Goal: Ask a question

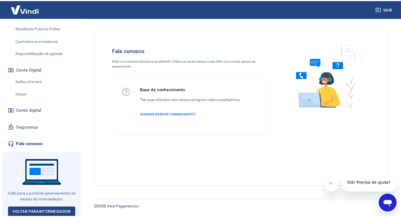
scroll to position [144, 0]
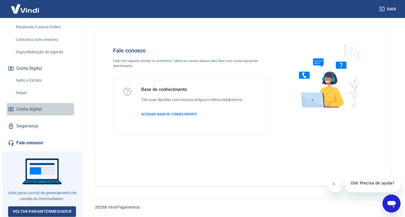
click at [24, 111] on span "Conta digital" at bounding box center [28, 109] width 25 height 8
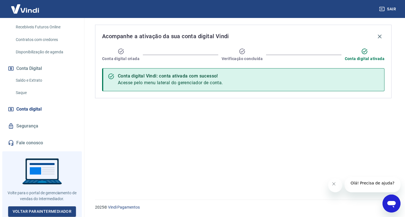
click at [27, 69] on button "Conta Digital" at bounding box center [42, 68] width 71 height 12
click at [28, 81] on link "Saldo e Extrato" at bounding box center [45, 81] width 64 height 12
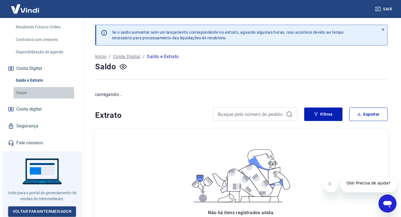
click at [24, 96] on link "Saque" at bounding box center [45, 93] width 64 height 12
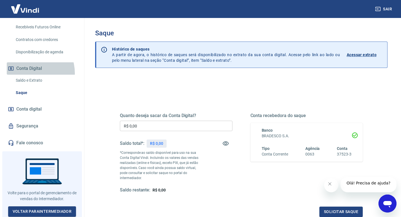
click at [28, 73] on button "Conta Digital" at bounding box center [42, 68] width 71 height 12
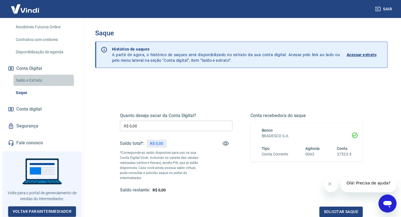
click at [27, 82] on link "Saldo e Extrato" at bounding box center [45, 81] width 64 height 12
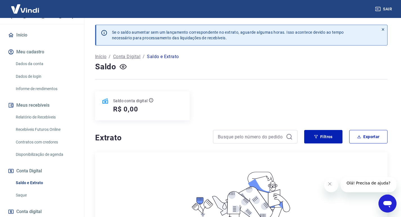
scroll to position [32, 0]
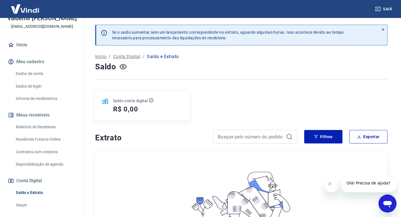
click at [385, 201] on icon "Abrir janela de mensagens" at bounding box center [387, 204] width 10 height 10
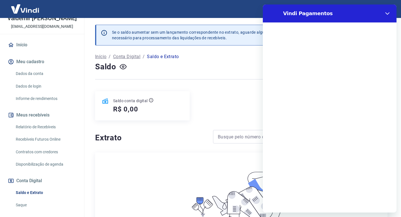
scroll to position [0, 0]
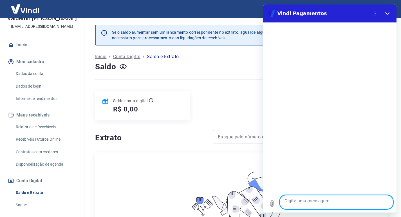
type textarea "O"
type textarea "x"
type textarea "Ol"
type textarea "x"
type textarea "Olá"
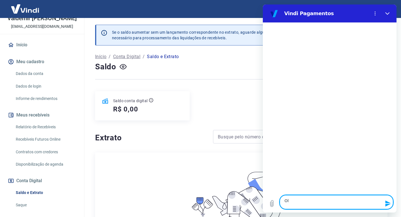
type textarea "x"
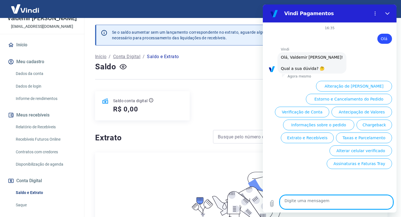
scroll to position [53, 0]
type textarea "S"
type textarea "x"
type textarea "Si"
type textarea "x"
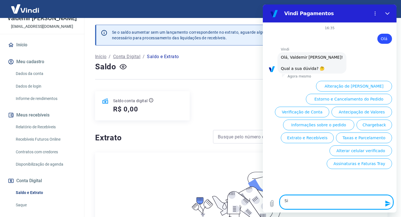
type textarea "Si"
click at [297, 120] on button "Informações sobre o pedido" at bounding box center [318, 125] width 71 height 11
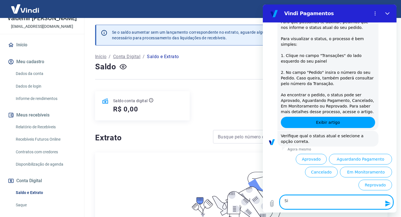
scroll to position [175, 0]
click at [382, 14] on button "Fechar" at bounding box center [387, 13] width 11 height 11
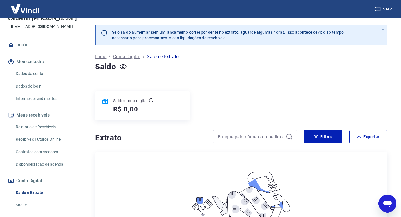
drag, startPoint x: 388, startPoint y: 206, endPoint x: 503, endPoint y: 388, distance: 215.4
click at [388, 206] on icon "Abrir janela de mensagens" at bounding box center [387, 204] width 10 height 10
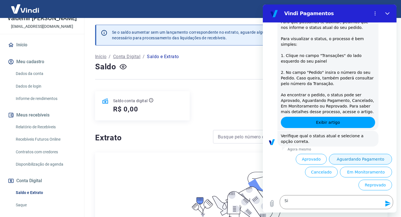
click at [372, 154] on button "Aguardando Pagamento" at bounding box center [360, 159] width 63 height 11
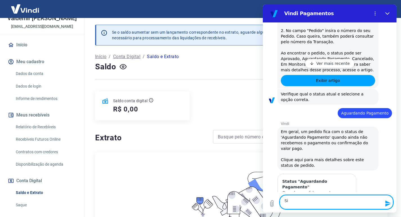
type textarea "x"
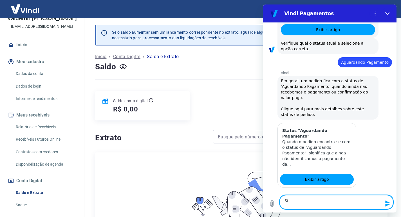
scroll to position [228, 0]
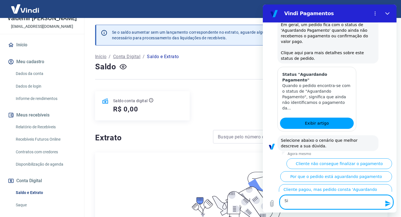
type textarea "S"
type textarea "x"
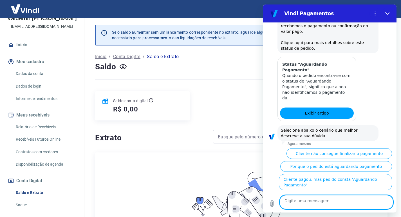
type textarea "x"
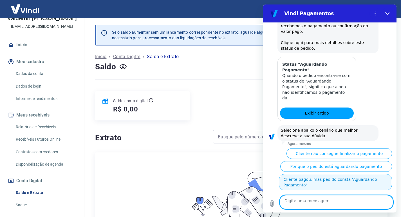
click at [342, 179] on button "Cliente pagou, mas pedido consta 'Aguardando Pagamento'" at bounding box center [335, 182] width 113 height 16
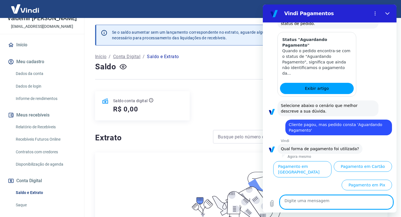
scroll to position [421, 0]
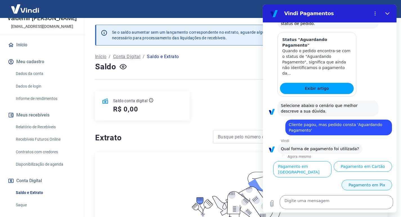
click at [368, 184] on button "Pagamento em Pix" at bounding box center [366, 185] width 50 height 11
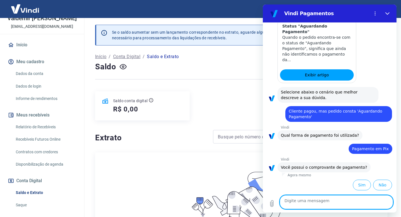
scroll to position [436, 0]
click at [353, 184] on button "Sim" at bounding box center [362, 185] width 18 height 11
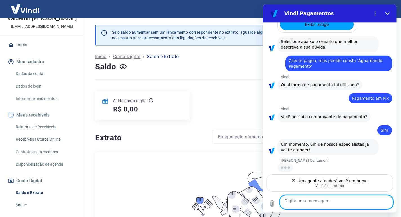
scroll to position [499, 0]
type textarea "x"
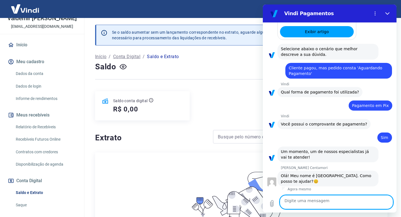
scroll to position [491, 0]
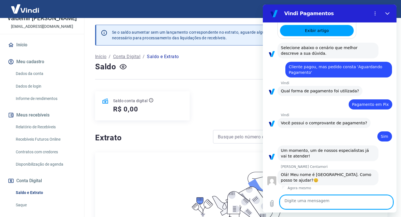
click at [312, 205] on textarea at bounding box center [336, 202] width 113 height 14
type textarea "O"
type textarea "x"
type textarea "Ol"
type textarea "x"
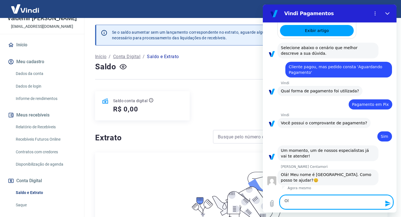
type textarea "Olá"
type textarea "x"
type textarea "Olá,"
type textarea "x"
type textarea "Olá,"
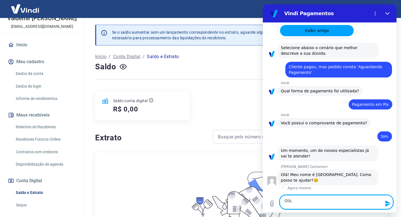
type textarea "x"
type textarea "Olá, M"
type textarea "x"
type textarea "Olá, Ma"
type textarea "x"
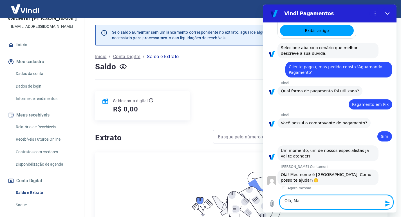
type textarea "Olá, Mar"
type textarea "x"
type textarea "[PERSON_NAME]"
type textarea "x"
type textarea "[PERSON_NAME]"
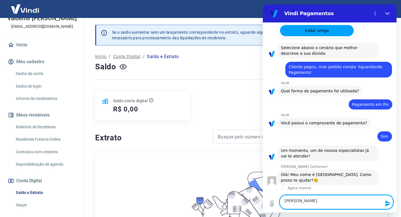
type textarea "x"
type textarea "[PERSON_NAME]"
type textarea "x"
type textarea "[PERSON_NAME]"
type textarea "x"
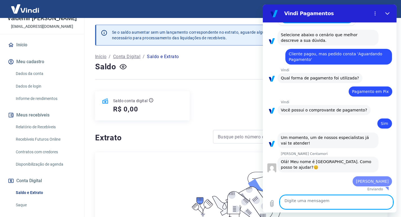
type textarea "x"
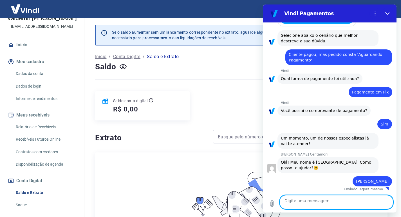
scroll to position [508, 0]
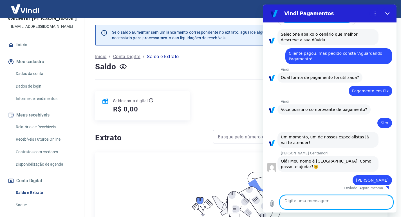
type textarea "F"
type textarea "x"
type textarea "Fi"
type textarea "x"
type textarea "Fiz"
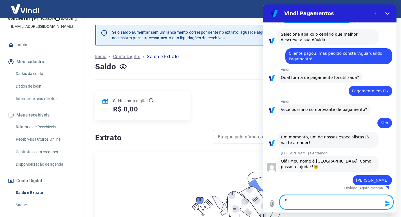
type textarea "x"
type textarea "Fize"
type textarea "x"
type textarea "Fizem"
type textarea "x"
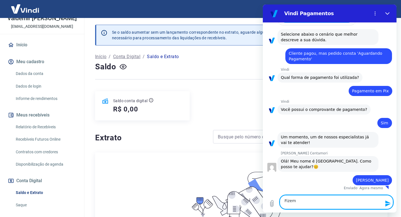
type textarea "Fizemo"
type textarea "x"
type textarea "Fizemos"
type textarea "x"
type textarea "Fizemos"
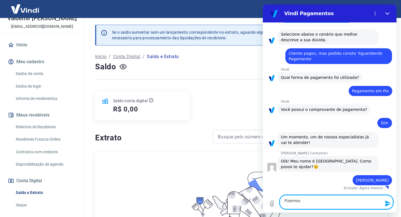
type textarea "x"
type textarea "Fizemos u"
type textarea "x"
type textarea "Fizemos um"
type textarea "x"
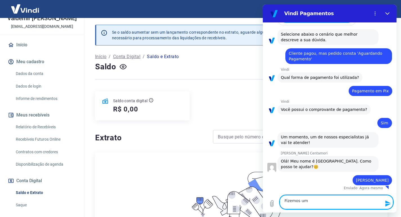
type textarea "Fizemos um"
type textarea "x"
type textarea "Fizemos um p"
type textarea "x"
type textarea "Fizemos um pe"
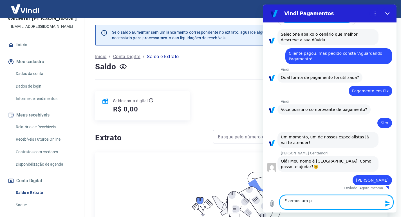
type textarea "x"
type textarea "Fizemos um ped"
type textarea "x"
type textarea "Fizemos um pedi"
type textarea "x"
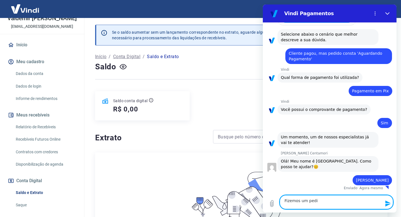
type textarea "Fizemos um pedid"
type textarea "x"
type textarea "Fizemos um pedido"
type textarea "x"
type textarea "Fizemos um pedido"
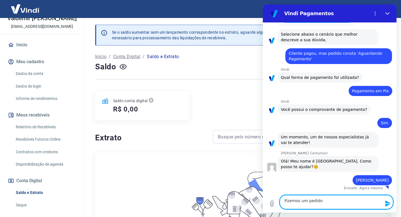
type textarea "x"
type textarea "Fizemos um pedido t"
type textarea "x"
type textarea "Fizemos um pedido te"
type textarea "x"
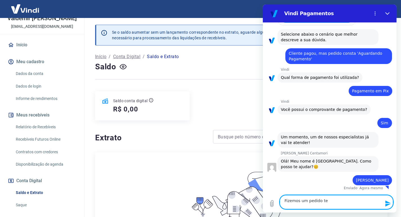
type textarea "Fizemos um pedido tes"
type textarea "x"
type textarea "Fizemos um pedido test"
type textarea "x"
type textarea "Fizemos um pedido teste"
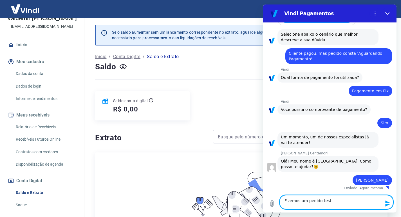
type textarea "x"
type textarea "Fizemos um pedido teste"
type textarea "x"
type textarea "Fizemos um pedido teste n"
type textarea "x"
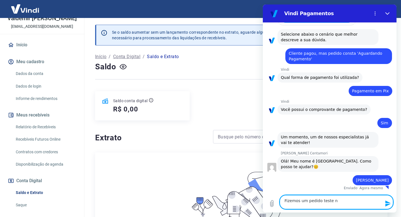
type textarea "Fizemos um pedido teste na"
type textarea "x"
type textarea "Fizemos um pedido teste na"
type textarea "x"
type textarea "Fizemos um pedido teste na l"
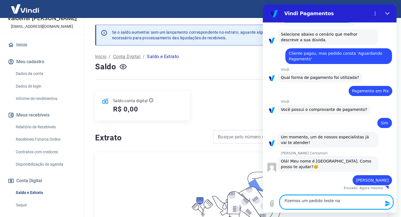
type textarea "x"
type textarea "Fizemos um pedido teste na lo"
type textarea "x"
type textarea "Fizemos um pedido teste na loj"
type textarea "x"
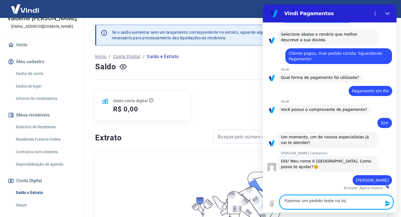
type textarea "Fizemos um pedido teste na loja"
type textarea "x"
type textarea "Fizemos um pedido teste na loja"
type textarea "x"
type textarea "Fizemos um pedido teste na loja d"
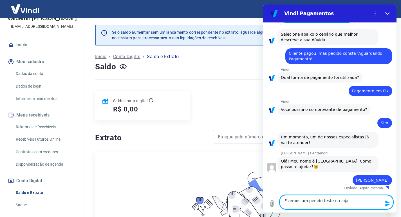
type textarea "x"
type textarea "Fizemos um pedido teste na loja da"
type textarea "x"
type textarea "Fizemos um pedido teste na loja da"
type textarea "x"
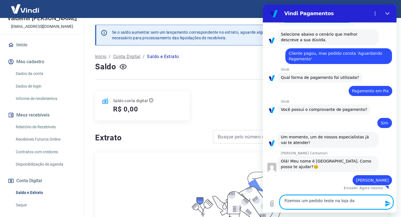
type textarea "Fizemos um pedido teste na loja da T"
type textarea "x"
type textarea "Fizemos um pedido teste na loja da Tr"
type textarea "x"
type textarea "Fizemos um pedido teste na loja da T"
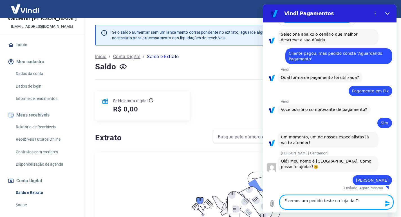
type textarea "x"
type textarea "Fizemos um pedido teste na loja da"
type textarea "x"
type textarea "Fizemos um pedido teste na loja da"
type textarea "x"
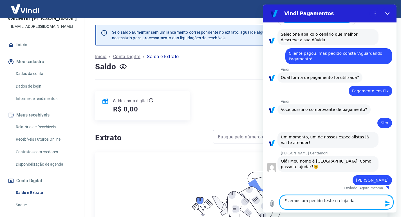
type textarea "Fizemos um pedido teste na loja d"
type textarea "x"
type textarea "Fizemos um pedido teste na loja de"
type textarea "x"
type textarea "Fizemos um pedido teste na loja den"
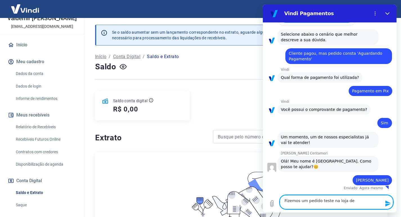
type textarea "x"
type textarea "Fizemos um pedido teste na loja de"
type textarea "x"
type textarea "Fizemos um pedido teste na loja d"
type textarea "x"
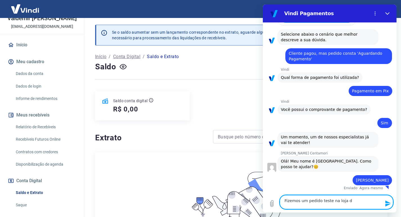
type textarea "Fizemos um pedido teste na loja"
type textarea "x"
type textarea "Fizemos um pedido teste na loja p"
type textarea "x"
type textarea "Fizemos um pedido teste na loja"
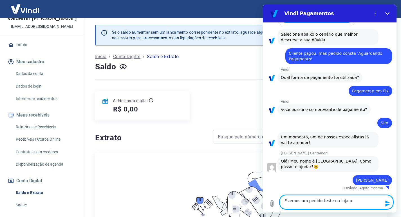
type textarea "x"
type textarea "Fizemos um pedido teste na loja v"
type textarea "x"
type textarea "Fizemos um pedido teste na loja vi"
type textarea "x"
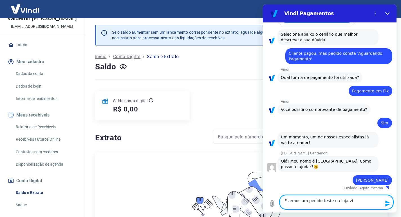
type textarea "Fizemos um pedido teste na loja vir"
type textarea "x"
type textarea "Fizemos um pedido teste na loja virt"
type textarea "x"
type textarea "Fizemos um pedido teste na loja virtu"
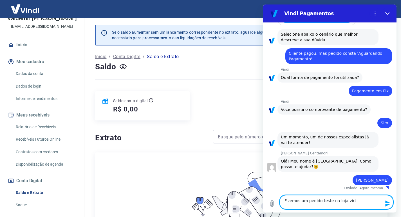
type textarea "x"
type textarea "Fizemos um pedido teste na loja virtua"
type textarea "x"
type textarea "Fizemos um pedido teste na loja virtual"
type textarea "x"
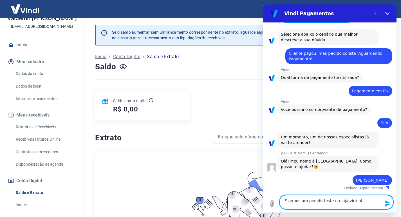
type textarea "Fizemos um pedido teste na loja virtual"
type textarea "x"
type textarea "Fizemos um pedido teste na loja virtual p"
type textarea "x"
type textarea "Fizemos um pedido teste na loja virtual pe"
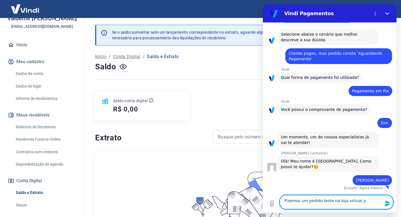
type textarea "x"
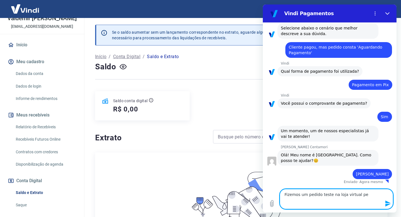
type textarea "Fizemos um pedido teste na loja virtual pel"
type textarea "x"
type textarea "Fizemos um pedido teste na loja virtual pela"
type textarea "x"
type textarea "Fizemos um pedido teste na loja virtual pela"
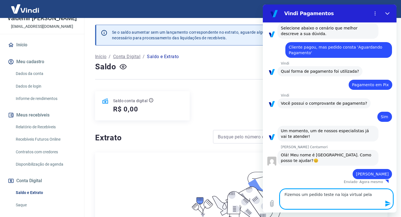
type textarea "x"
type textarea "Fizemos um pedido teste na loja virtual pela T"
type textarea "x"
type textarea "Fizemos um pedido teste na loja virtual pela Tr"
type textarea "x"
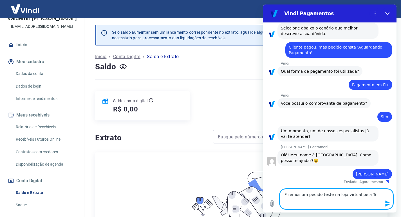
type textarea "Fizemos um pedido teste na loja virtual pela Tra"
type textarea "x"
type textarea "Fizemos um pedido teste na loja virtual pela Trau"
type textarea "x"
type textarea "Fizemos um pedido teste na loja virtual pela Tra"
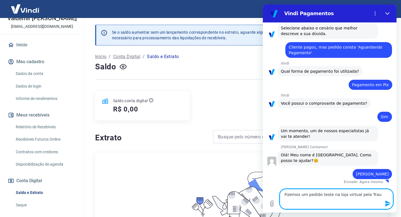
type textarea "x"
type textarea "Fizemos um pedido teste na loja virtual pela Tray"
type textarea "x"
type textarea "Fizemos um pedido teste na loja virtual pela Tray,"
type textarea "x"
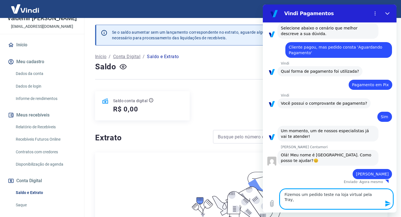
type textarea "Fizemos um pedido teste na loja virtual pela Tray,"
type textarea "x"
type textarea "Fizemos um pedido teste na loja virtual pela Tray, m"
type textarea "x"
type textarea "Fizemos um pedido teste na loja virtual pela Tray, ma"
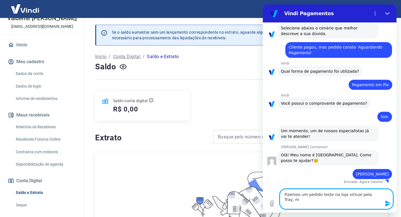
type textarea "x"
type textarea "Fizemos um pedido teste na loja virtual pela Tray, mas"
type textarea "x"
type textarea "Fizemos um pedido teste na loja virtual pela Tray, mas"
type textarea "x"
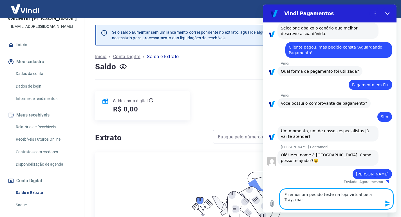
type textarea "Fizemos um pedido teste na loja virtual pela Tray, mas o"
type textarea "x"
type textarea "Fizemos um pedido teste na loja virtual pela Tray, mas o"
type textarea "x"
type textarea "Fizemos um pedido teste na loja virtual pela Tray, mas o p"
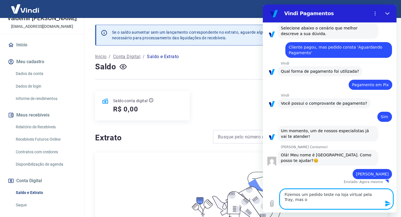
type textarea "x"
type textarea "Fizemos um pedido teste na loja virtual pela Tray, mas o pa"
type textarea "x"
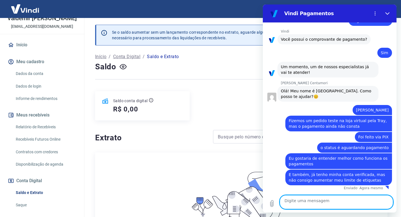
scroll to position [610, 0]
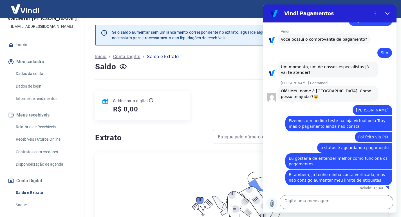
click at [275, 204] on icon "Carregar arquivo" at bounding box center [271, 203] width 7 height 7
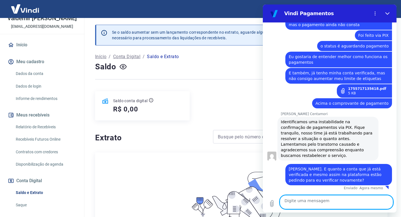
scroll to position [758, 0]
click at [387, 16] on icon "Fechar" at bounding box center [387, 13] width 4 height 4
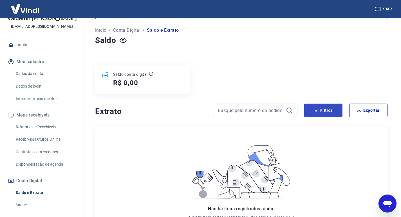
scroll to position [28, 0]
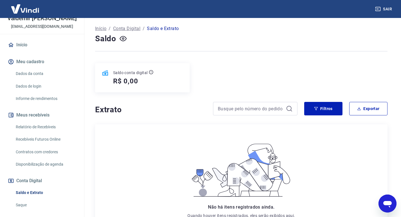
click at [36, 184] on button "Conta Digital" at bounding box center [42, 181] width 71 height 12
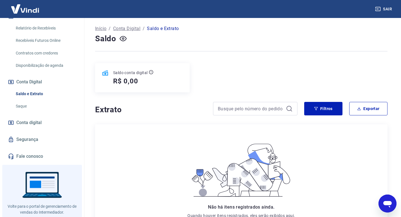
scroll to position [144, 0]
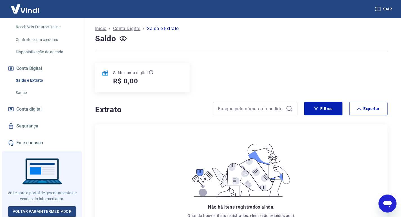
click at [35, 106] on span "Conta digital" at bounding box center [28, 109] width 25 height 8
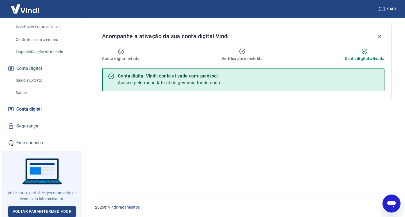
click at [393, 204] on icon "Abrir janela de mensagens" at bounding box center [391, 204] width 8 height 7
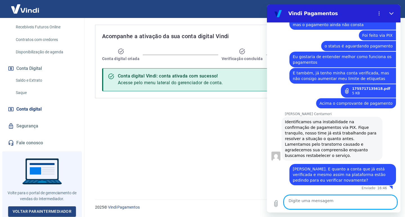
scroll to position [730, 0]
click at [277, 202] on icon "Carregar arquivo" at bounding box center [275, 203] width 7 height 7
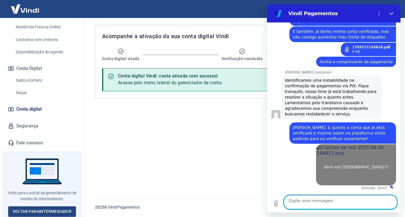
scroll to position [810, 0]
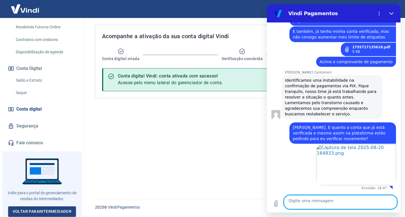
click at [317, 203] on textarea at bounding box center [340, 202] width 113 height 14
click at [393, 18] on button "Fechar" at bounding box center [391, 13] width 11 height 11
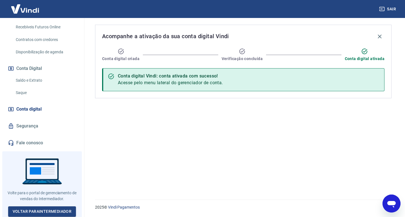
click at [391, 205] on icon "Abrir janela de mensagens" at bounding box center [391, 204] width 8 height 7
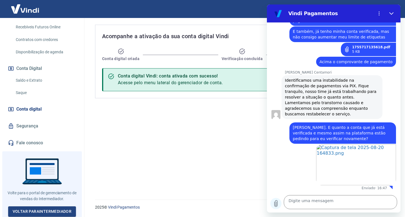
click at [276, 202] on icon "Carregar arquivo" at bounding box center [275, 204] width 3 height 6
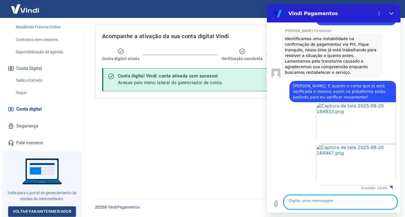
scroll to position [862, 0]
click at [333, 199] on textarea at bounding box center [340, 202] width 113 height 14
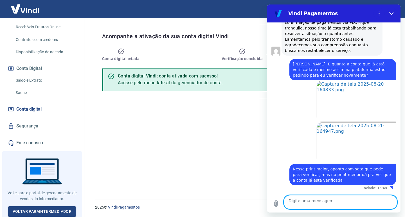
scroll to position [890, 0]
click at [324, 200] on textarea at bounding box center [340, 202] width 113 height 14
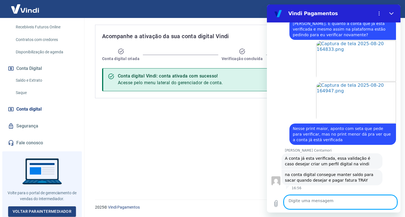
scroll to position [955, 0]
click at [337, 203] on textarea at bounding box center [340, 202] width 113 height 14
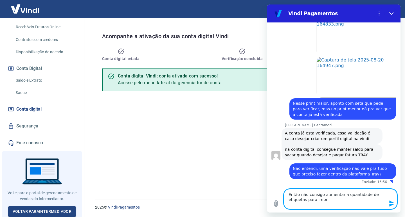
scroll to position [992, 0]
drag, startPoint x: 369, startPoint y: 202, endPoint x: 295, endPoint y: 204, distance: 74.0
click at [295, 204] on textarea "Então não consigo aumentar a quantidade de etiquetas para impr" at bounding box center [340, 199] width 113 height 20
paste textarea "de frete que você pode gerar antes de posta"
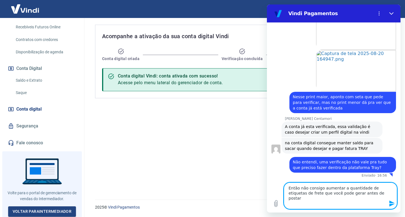
drag, startPoint x: 294, startPoint y: 201, endPoint x: 330, endPoint y: 202, distance: 35.4
click at [330, 202] on textarea "Então não consigo aumentar a quantidade de etiquetas de frete que você pode ger…" at bounding box center [340, 196] width 113 height 27
click at [330, 202] on textarea "Então não consigo aumentar a quantidade de etiquetas de frete que antes de post…" at bounding box center [340, 196] width 113 height 27
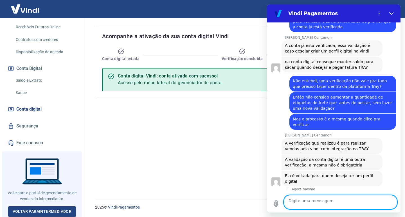
scroll to position [1125, 0]
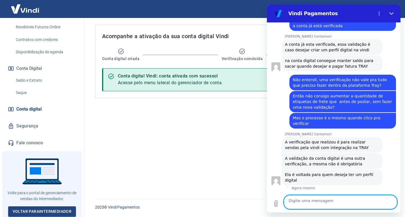
click at [320, 202] on textarea at bounding box center [340, 202] width 113 height 14
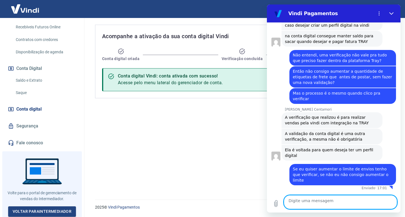
scroll to position [1156, 0]
click at [304, 202] on textarea at bounding box center [340, 202] width 113 height 14
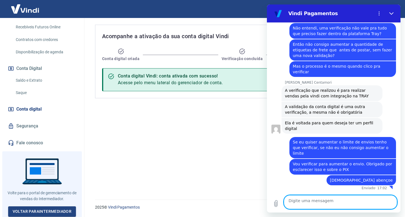
scroll to position [1197, 0]
drag, startPoint x: 651, startPoint y: 20, endPoint x: 384, endPoint y: 15, distance: 266.9
click at [386, 15] on button "Fechar" at bounding box center [391, 13] width 11 height 11
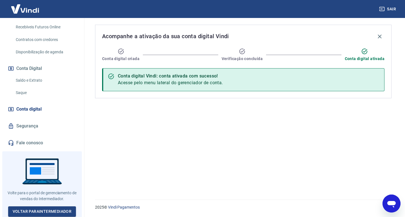
drag, startPoint x: 389, startPoint y: 208, endPoint x: 505, endPoint y: 389, distance: 215.3
click at [389, 208] on icon "Abrir janela de mensagens" at bounding box center [391, 204] width 10 height 10
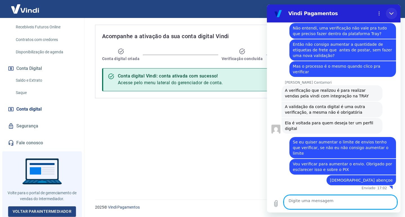
click at [392, 19] on button "Fechar" at bounding box center [391, 13] width 11 height 11
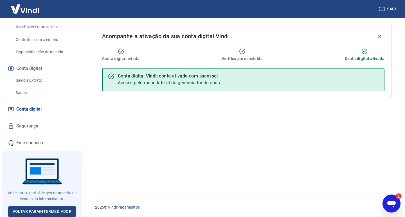
scroll to position [0, 0]
click at [388, 202] on icon "Abrir janela de mensagens, 1 mensagem não lida" at bounding box center [391, 204] width 10 height 10
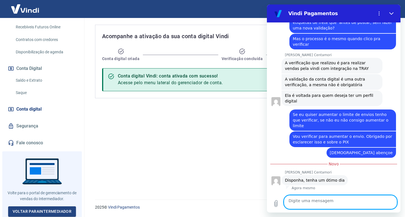
scroll to position [1230, 0]
click at [392, 19] on button "Fechar" at bounding box center [391, 13] width 11 height 11
